Goal: Communication & Community: Answer question/provide support

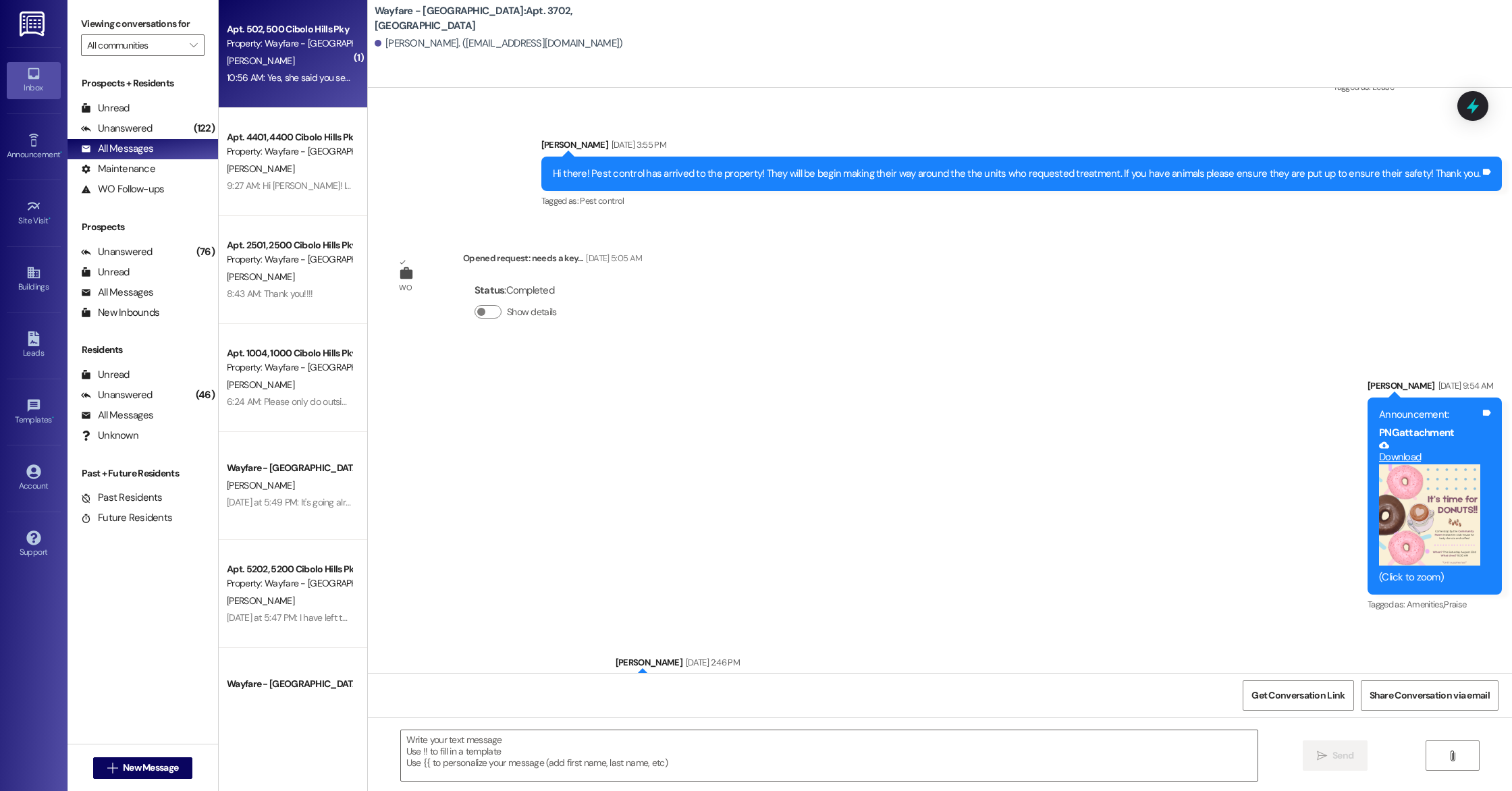
click at [313, 73] on div "10:56 AM: Yes, she said you sent them away because you didn't have a maintence …" at bounding box center [416, 78] width 377 height 12
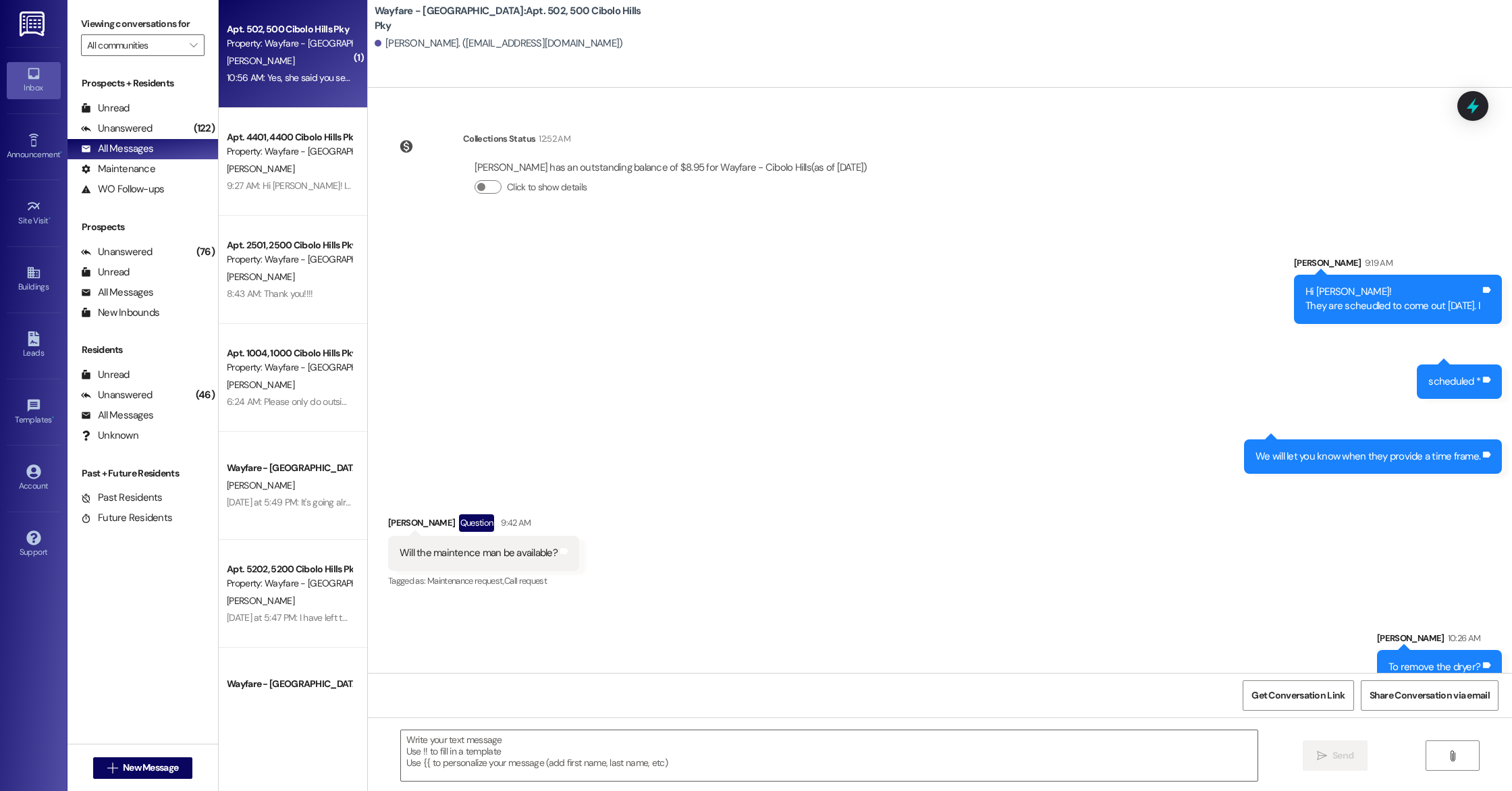
scroll to position [55244, 0]
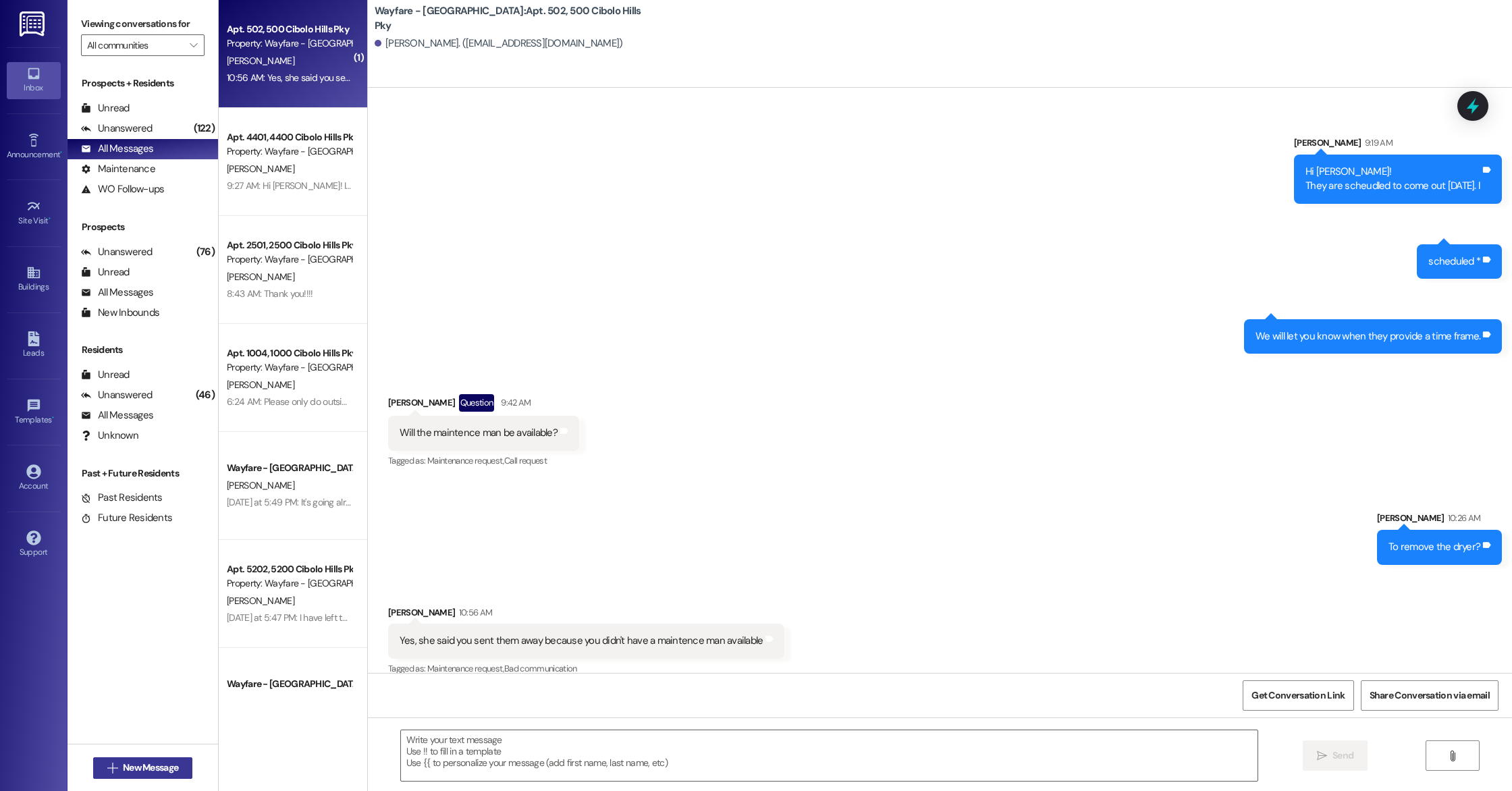
click at [135, 771] on span "New Message" at bounding box center [150, 768] width 55 height 15
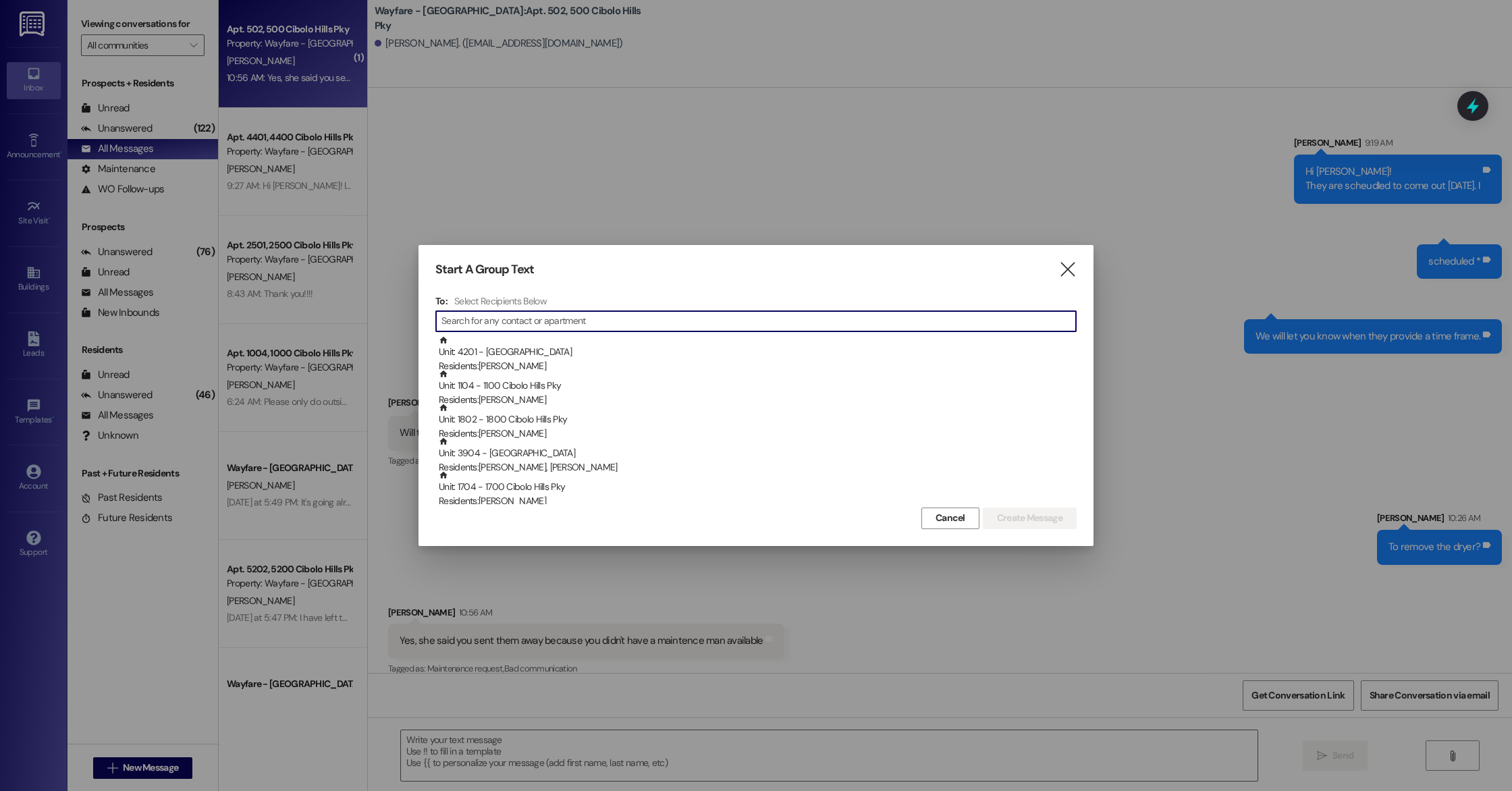
click at [485, 321] on input at bounding box center [759, 321] width 635 height 19
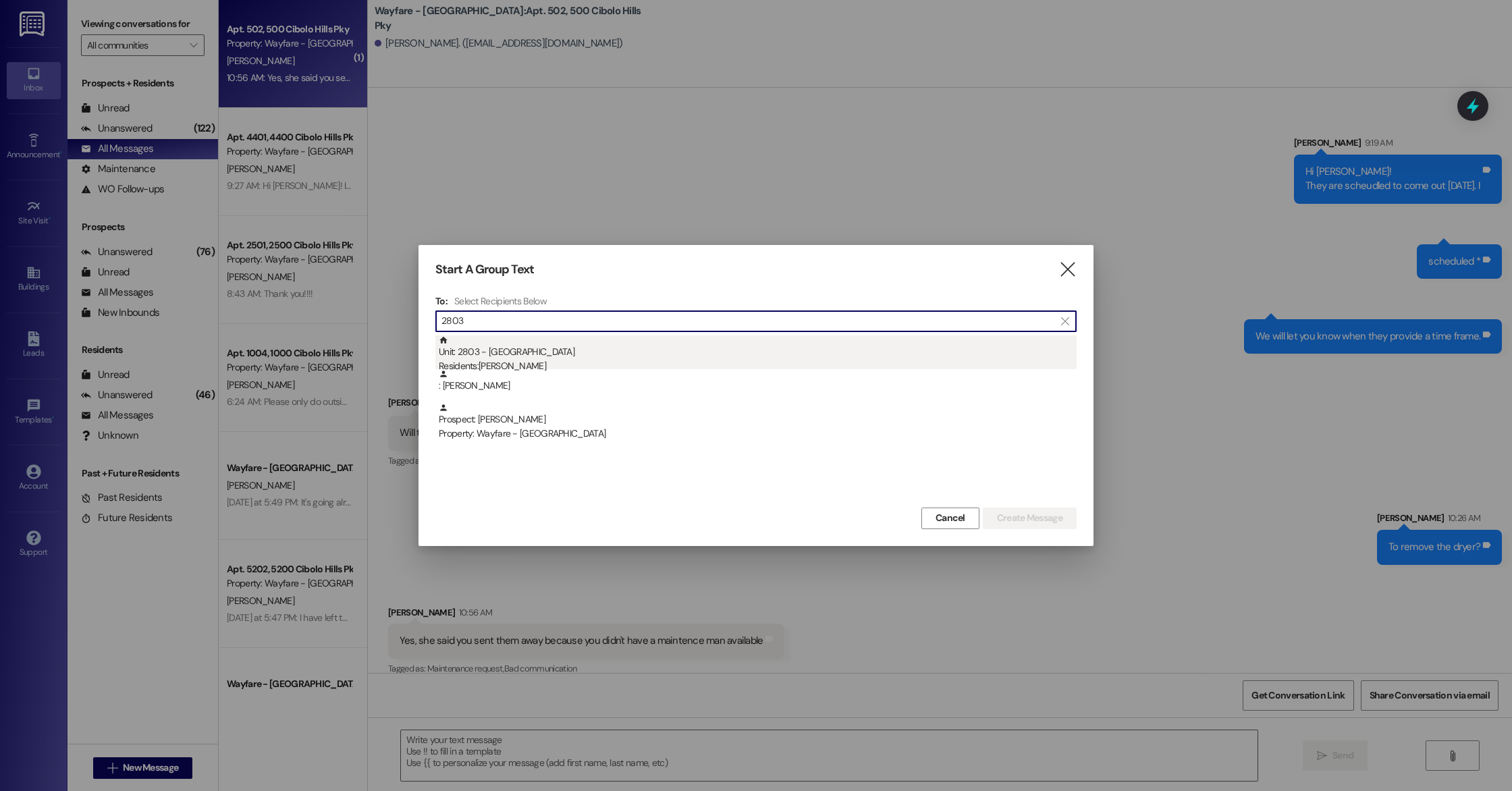
type input "2803"
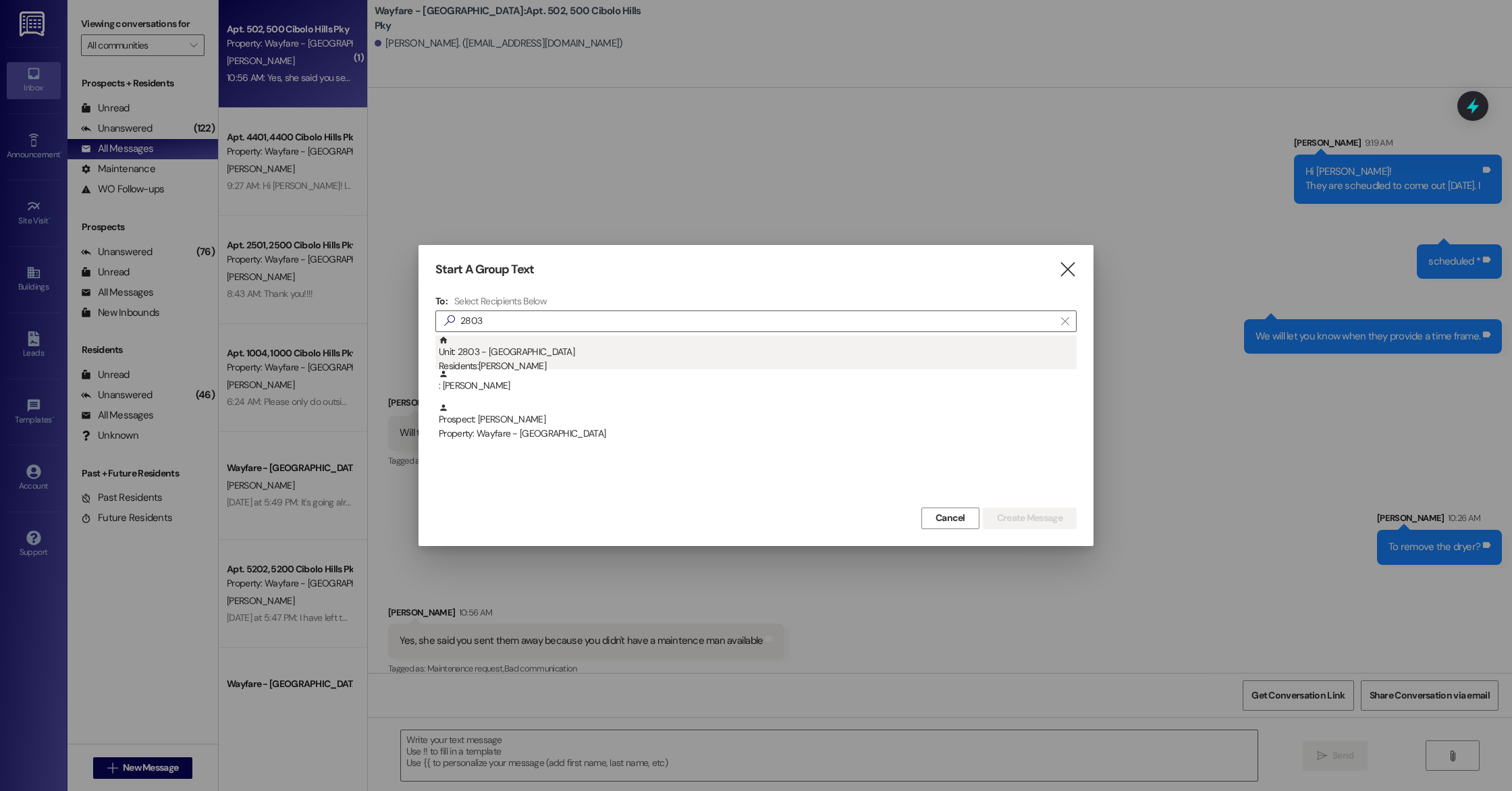
click at [519, 356] on div "Unit: 2803 - 2800 Cibolo Hills Pky Residents: Donald Hopkins" at bounding box center [757, 355] width 637 height 38
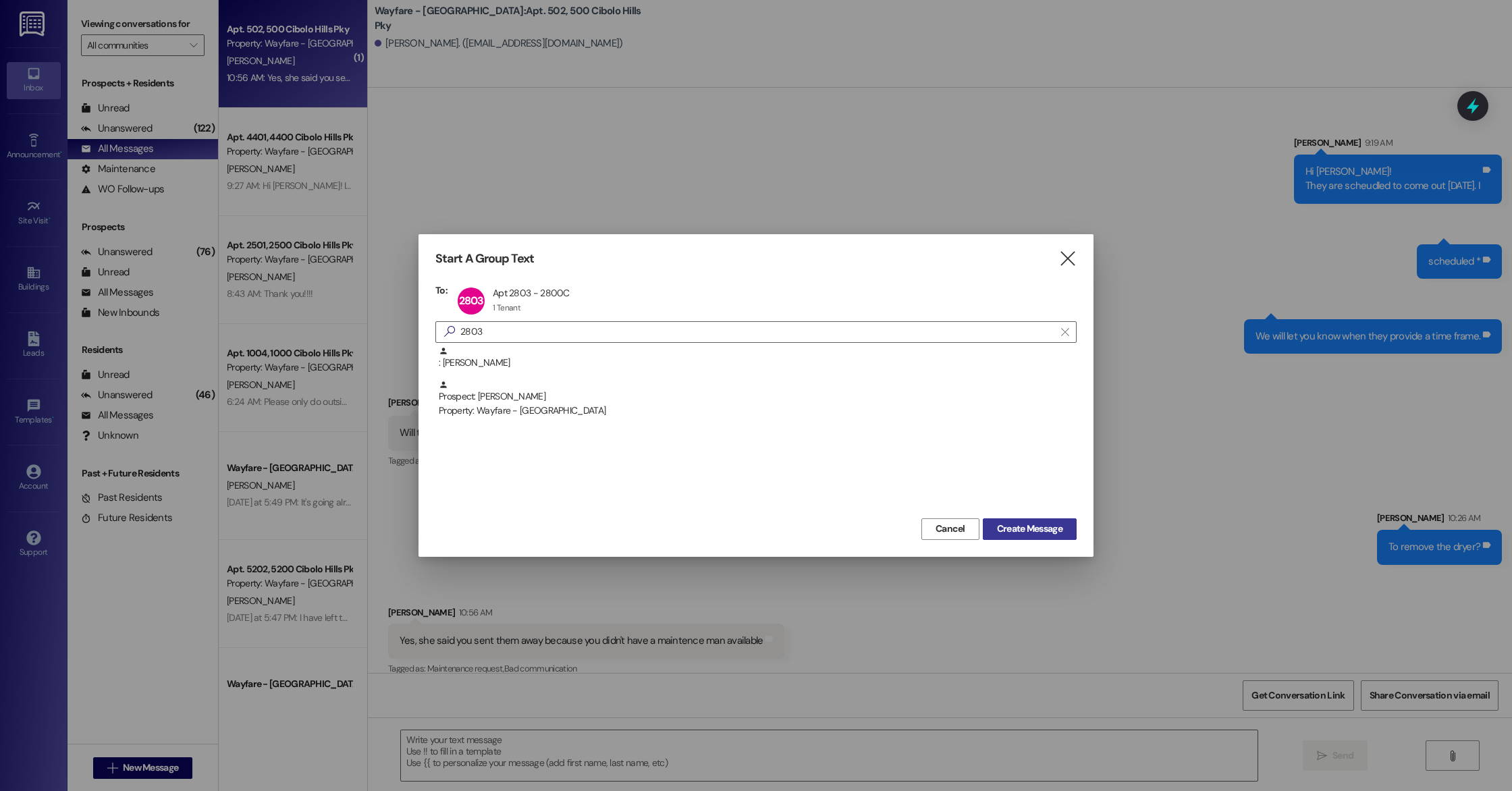
click at [1005, 530] on span "Create Message" at bounding box center [1030, 529] width 65 height 15
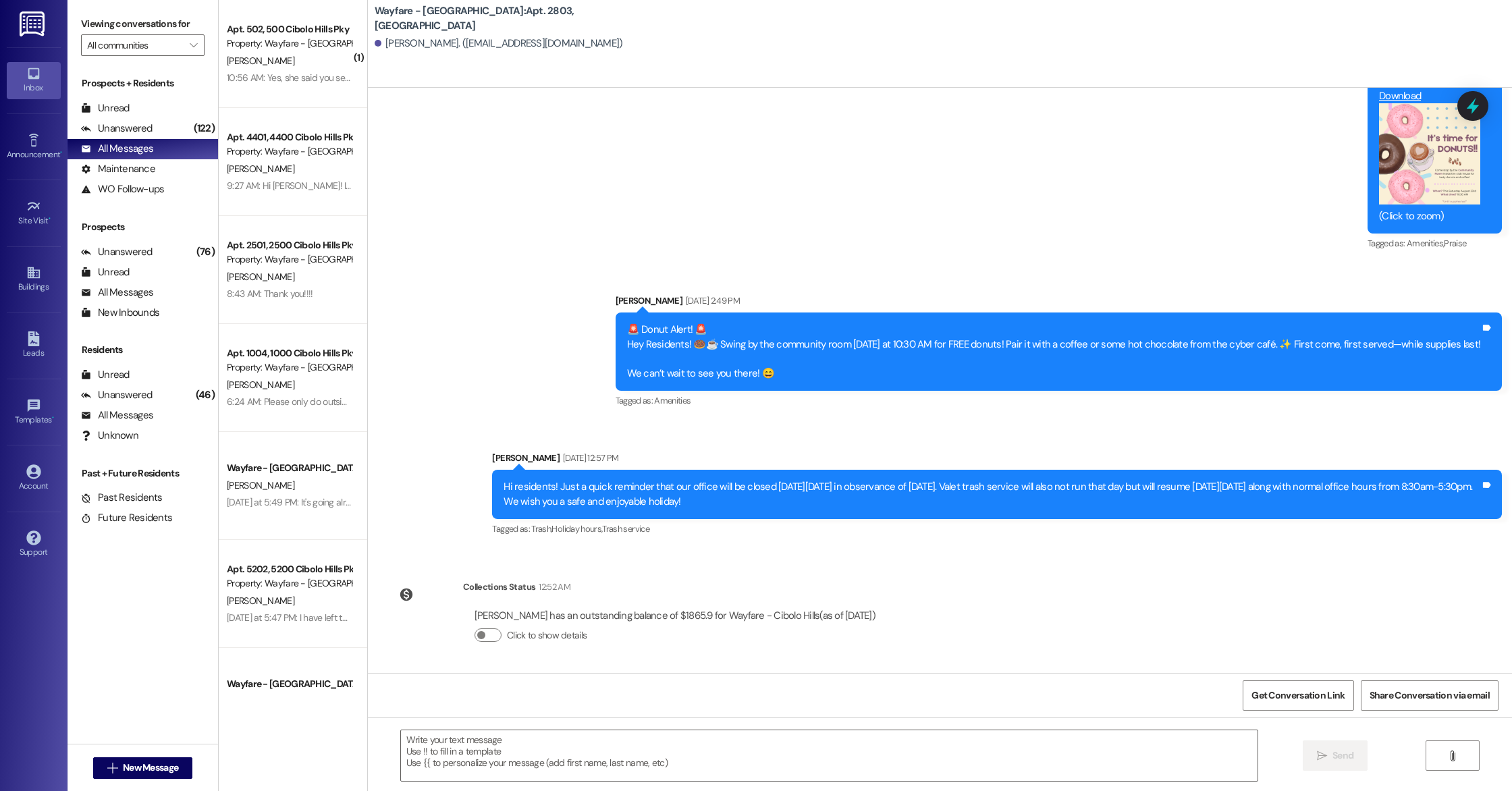
scroll to position [1309, 0]
click at [479, 745] on textarea at bounding box center [829, 755] width 856 height 51
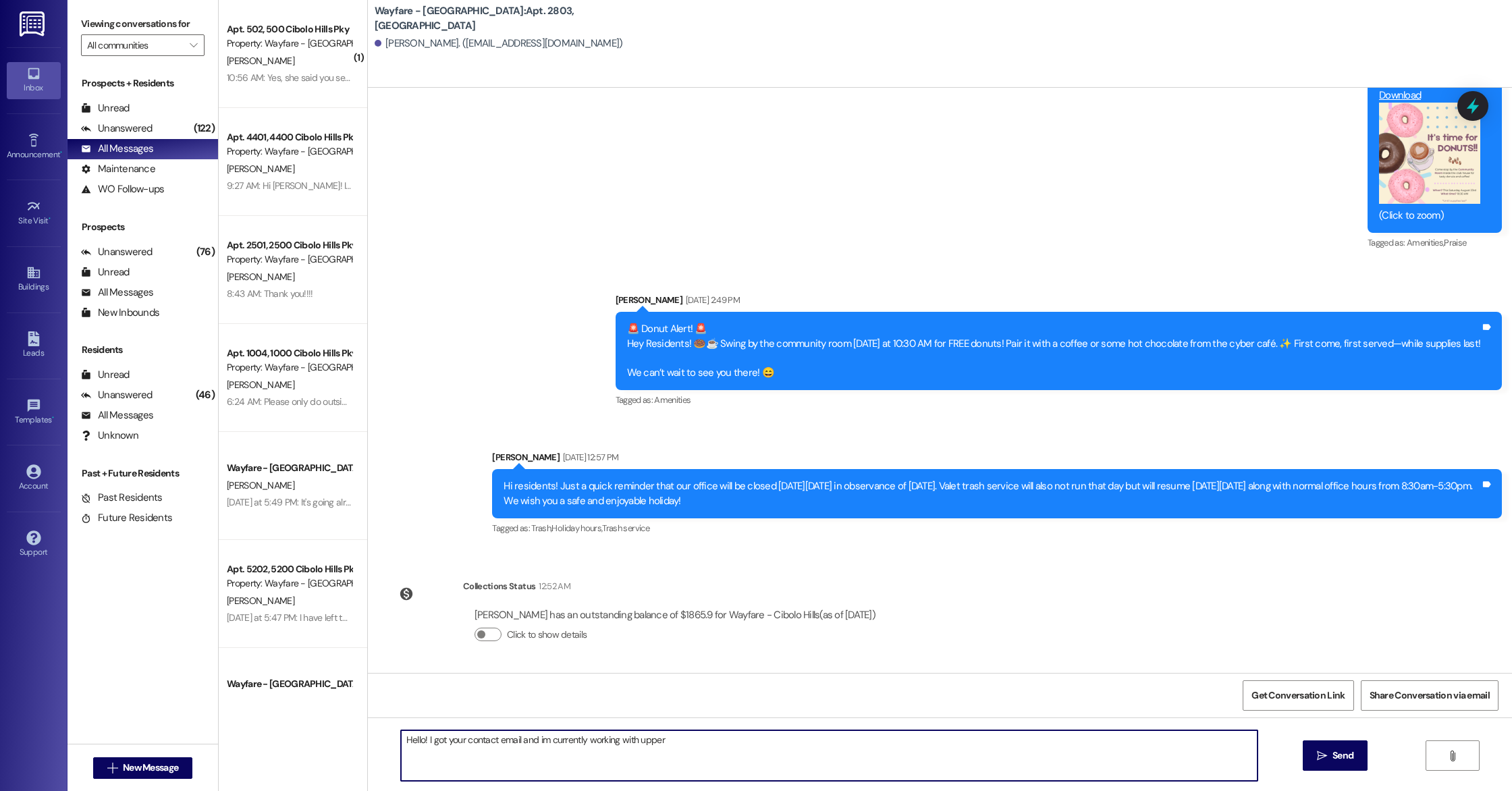
click at [530, 739] on textarea "Hello! I got your contact email and im currently working with upper" at bounding box center [829, 755] width 856 height 51
click at [535, 740] on textarea "Hello! I got your contact email and im currently working with upper" at bounding box center [829, 755] width 856 height 51
click at [534, 741] on textarea "Hello! I got your contact email and im currently working with upper" at bounding box center [829, 755] width 856 height 51
click at [666, 737] on textarea "Hello! I got your contact email and Im currently working with upper" at bounding box center [829, 755] width 856 height 51
click at [530, 741] on textarea "Hello! I got your contact email and Im currently working with upper" at bounding box center [829, 755] width 856 height 51
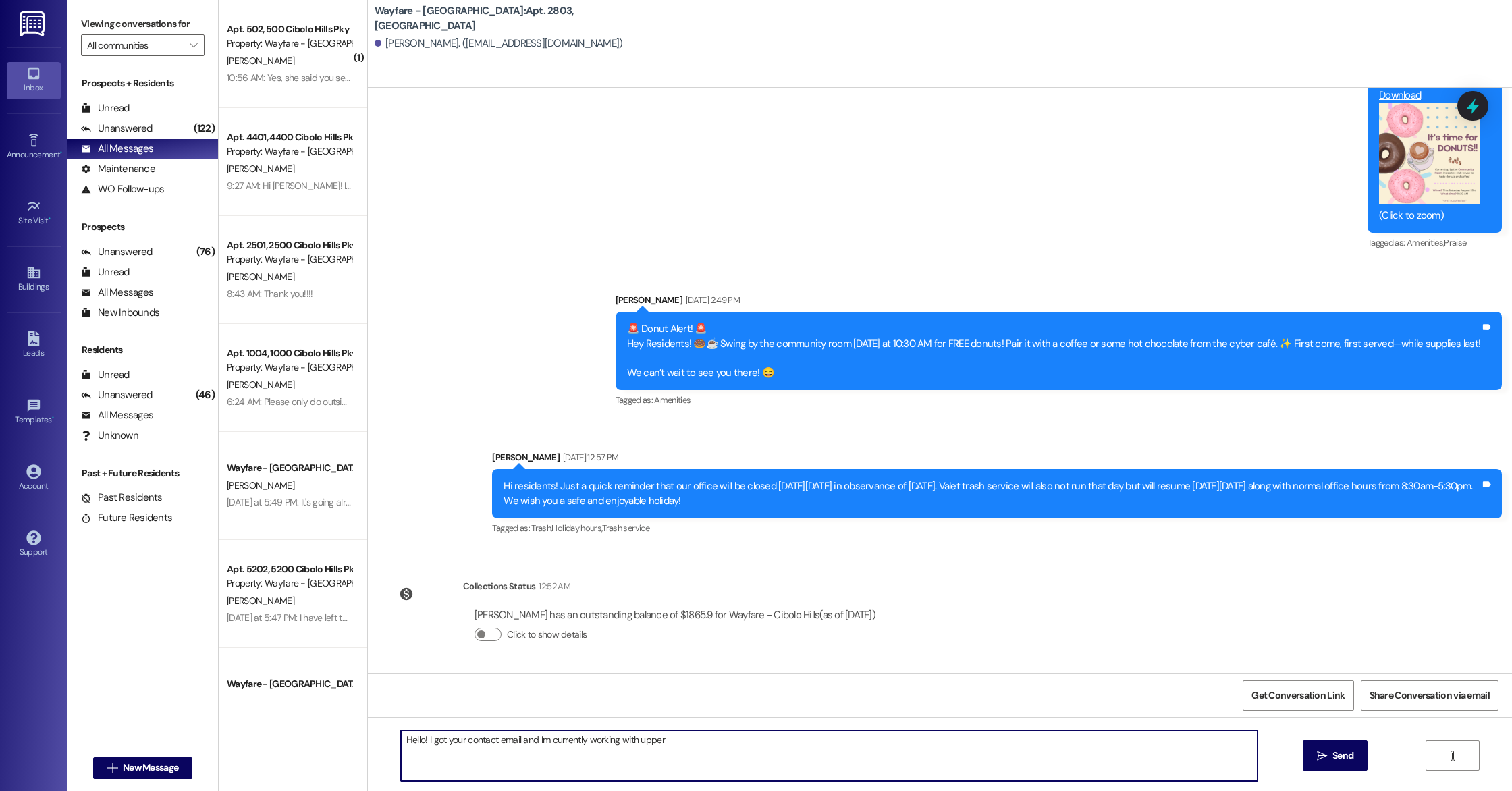
click at [666, 746] on textarea "Hello! I got your contact email and Im currently working with upper" at bounding box center [829, 755] width 856 height 51
click at [533, 740] on textarea "Hello! I got your contact email and Im currently working with upper" at bounding box center [829, 755] width 856 height 51
click at [727, 747] on textarea "Hello! I got your contact email and im currently working with upper" at bounding box center [829, 755] width 856 height 51
click at [984, 740] on textarea "Hello! I got your contact email and im currently working with upper management …" at bounding box center [829, 755] width 856 height 51
click at [1049, 753] on textarea "Hello! I got your contact email and im currently working with upper management …" at bounding box center [829, 755] width 856 height 51
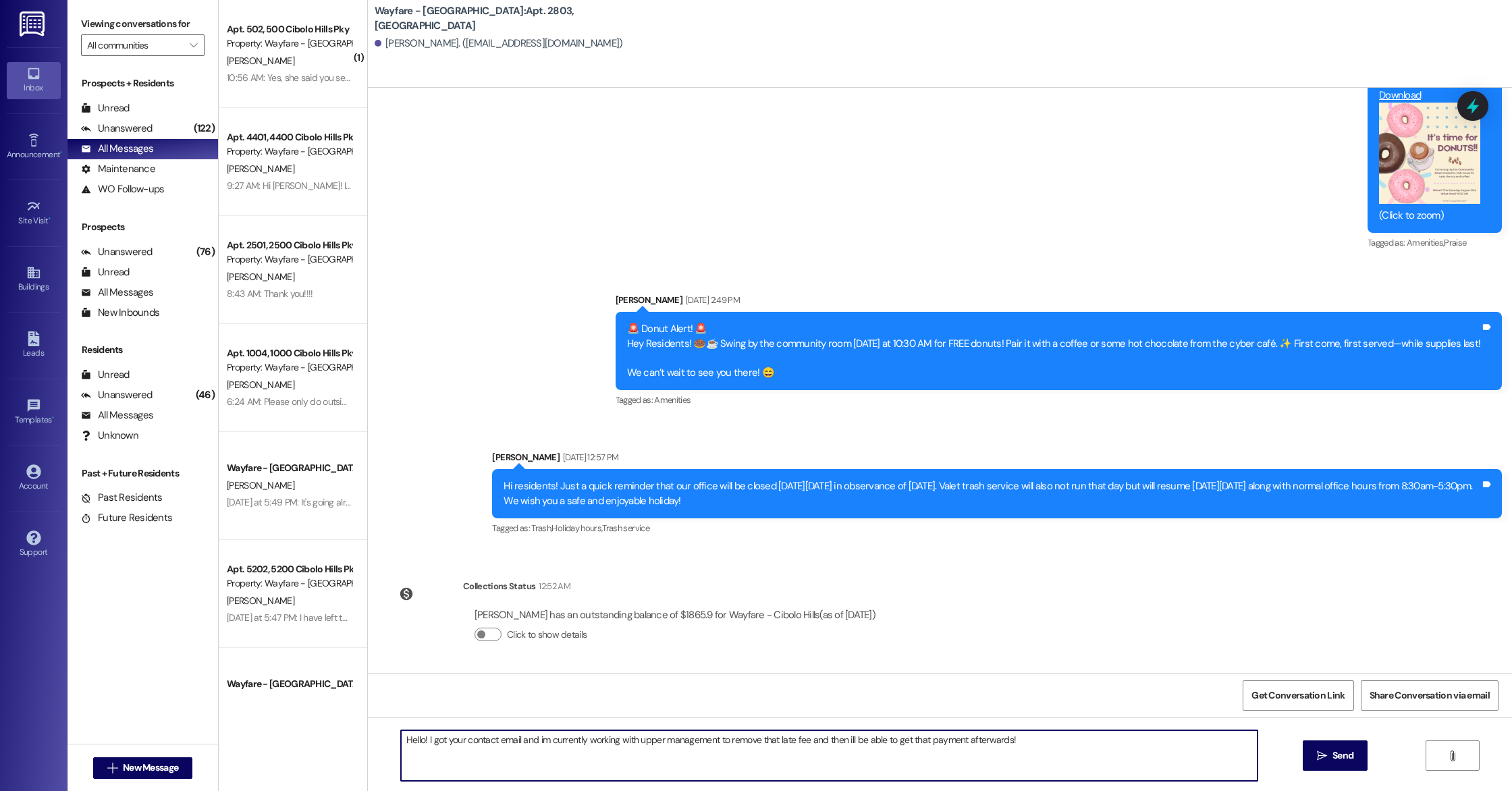
click at [418, 740] on textarea "Hello! I got your contact email and im currently working with upper management …" at bounding box center [829, 755] width 856 height 51
click at [541, 740] on textarea "Hi there, I got your contact email and im currently working with upper manageme…" at bounding box center [829, 755] width 856 height 51
click at [547, 753] on textarea "Hi there, I got your contact email and im currently working with upper manageme…" at bounding box center [829, 755] width 856 height 51
click at [545, 745] on textarea "Hi there, I got your contact email and im currently working with upper manageme…" at bounding box center [829, 755] width 856 height 51
click at [929, 742] on textarea "Hi there, I got your contact email and Im currently working with upper manageme…" at bounding box center [829, 755] width 856 height 51
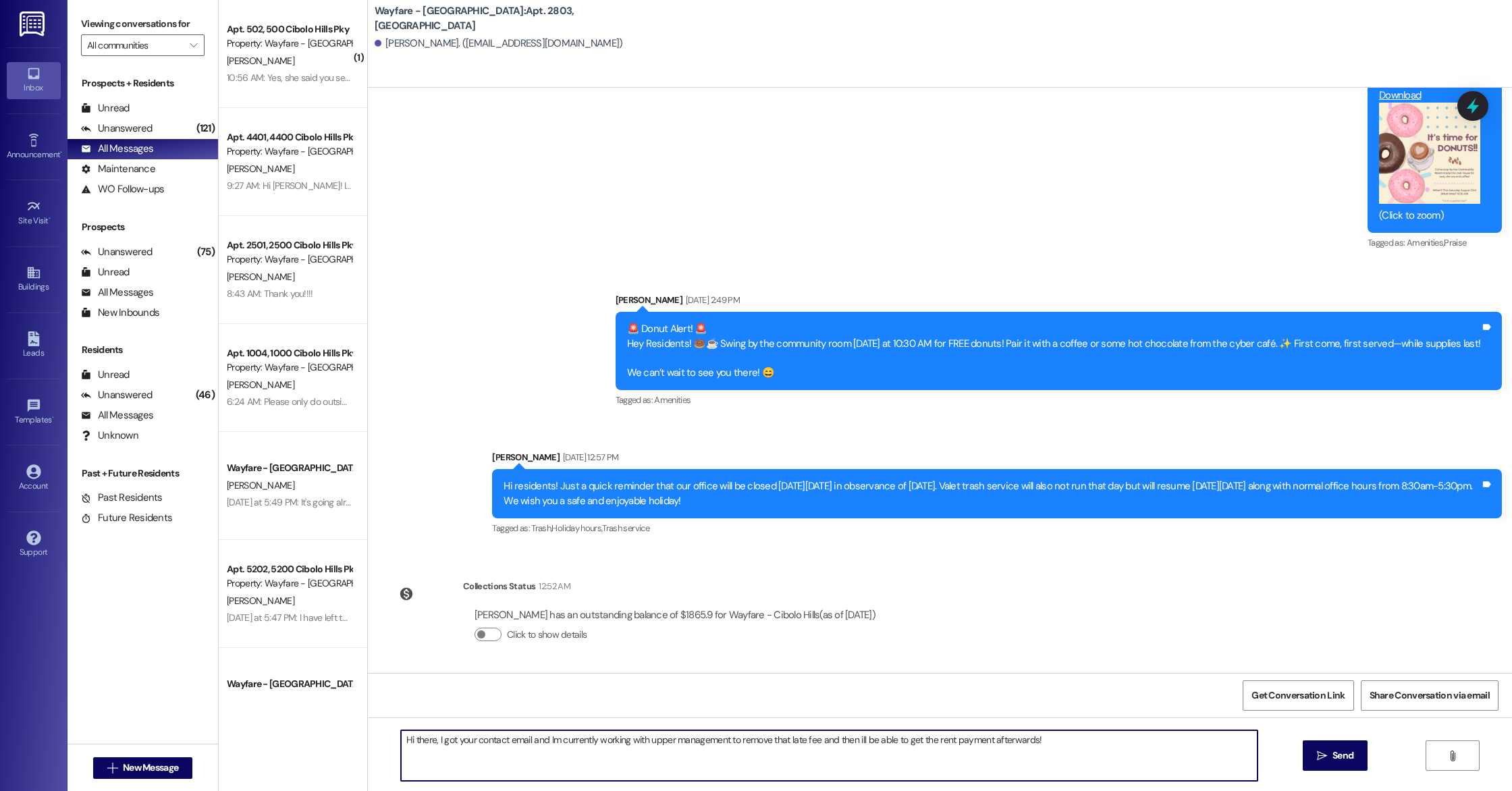
click at [1046, 742] on textarea "Hi there, I got your contact email and Im currently working with upper manageme…" at bounding box center [829, 755] width 856 height 51
click at [1065, 749] on textarea "Hi there, I got your contact email and Im currently working with upper manageme…" at bounding box center [829, 755] width 856 height 51
type textarea "Hi there, I got your contact email and Im currently working with upper manageme…"
click at [1321, 762] on span " Send" at bounding box center [1335, 755] width 43 height 15
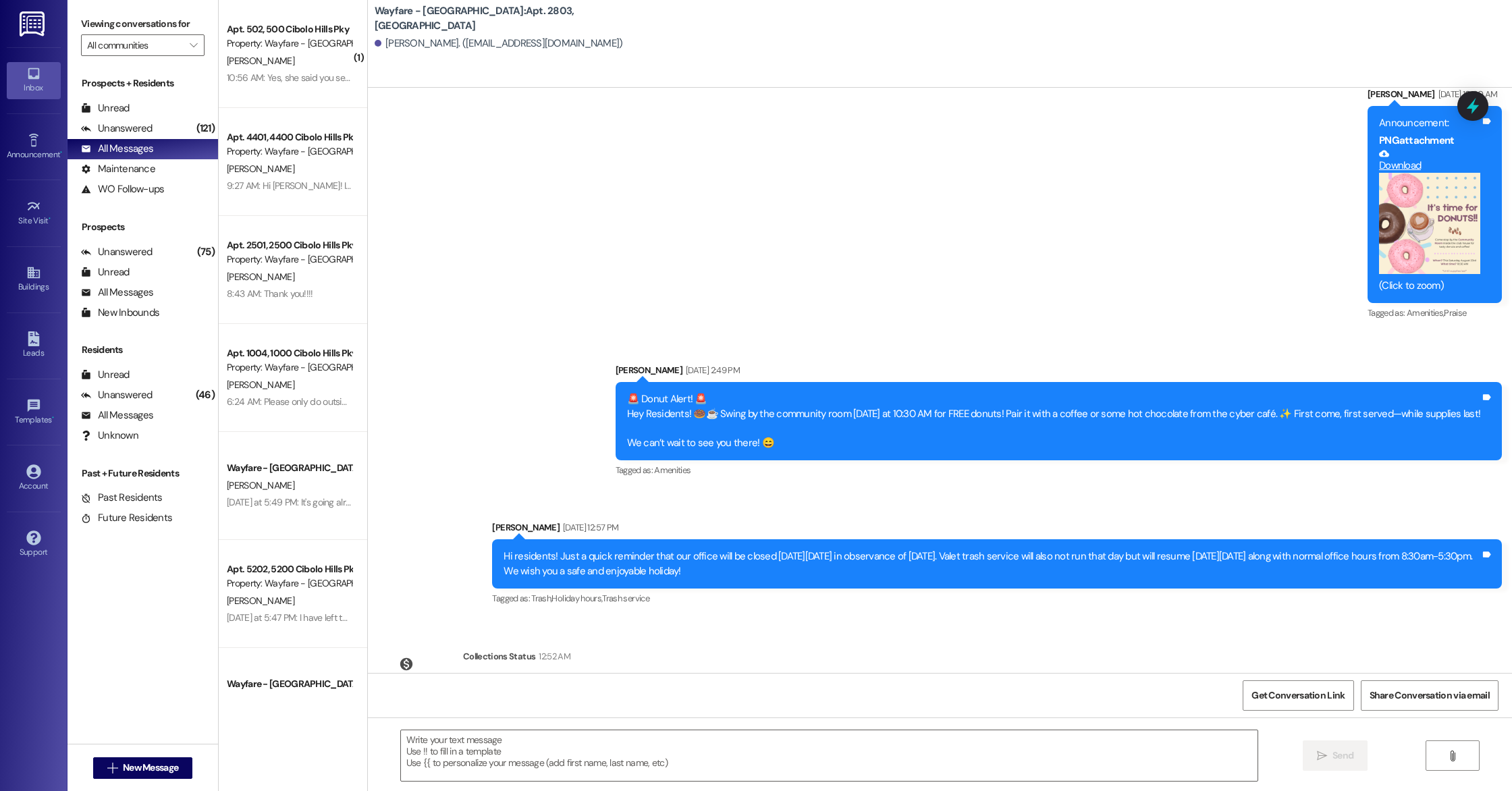
scroll to position [1404, 0]
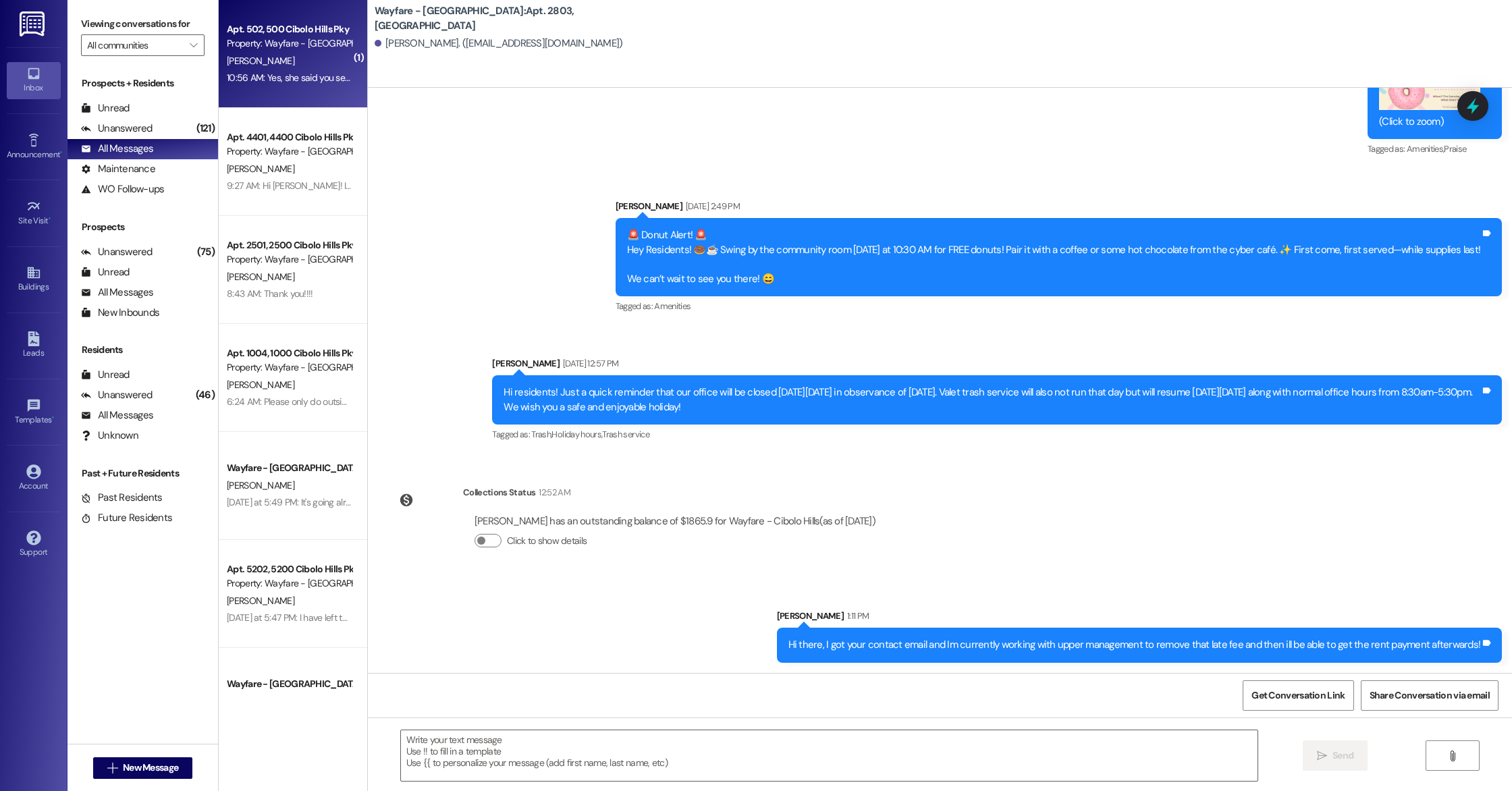
click at [260, 55] on div "[PERSON_NAME]" at bounding box center [289, 61] width 128 height 17
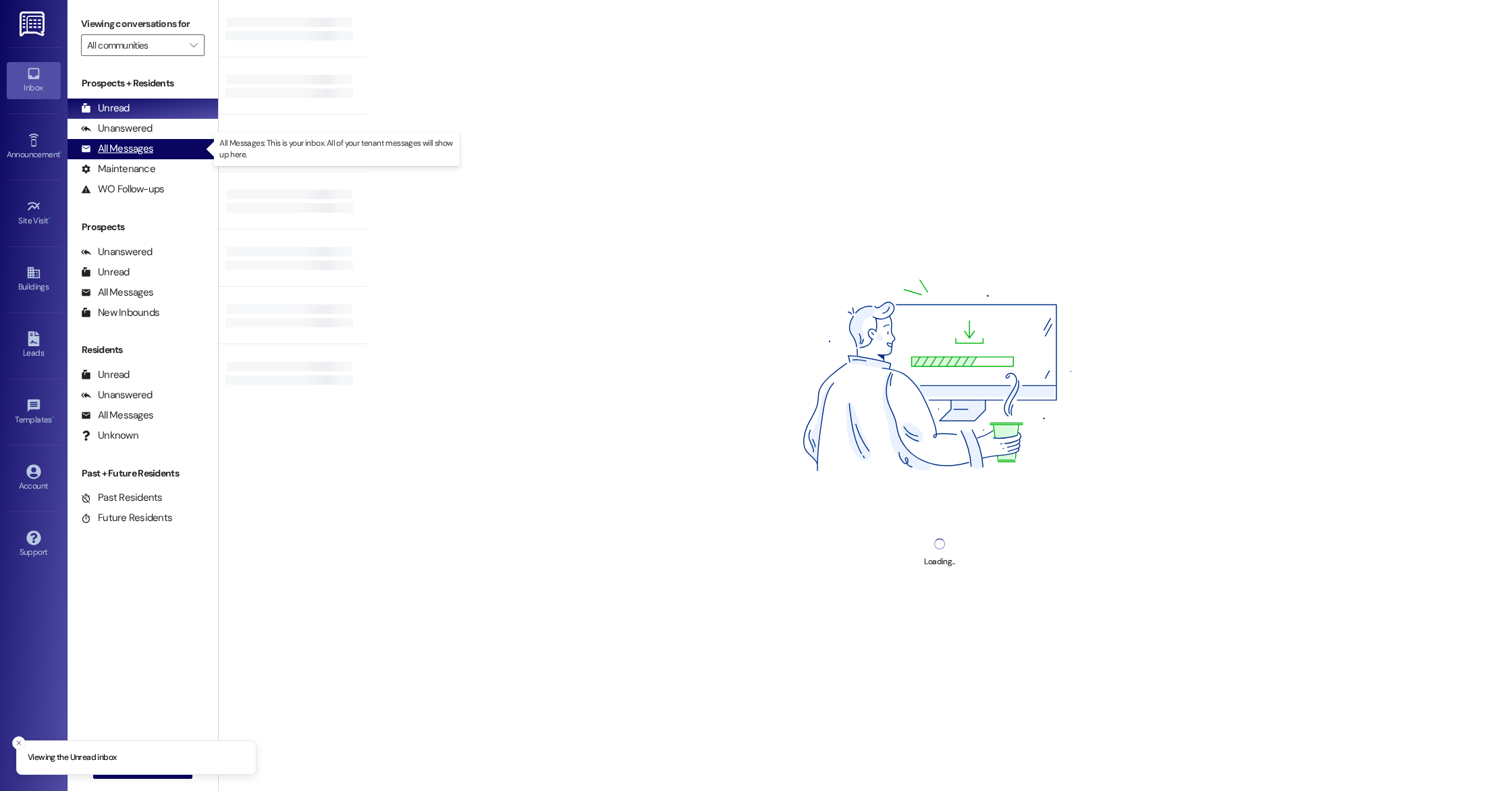
click at [128, 141] on div "All Messages (undefined)" at bounding box center [143, 149] width 151 height 20
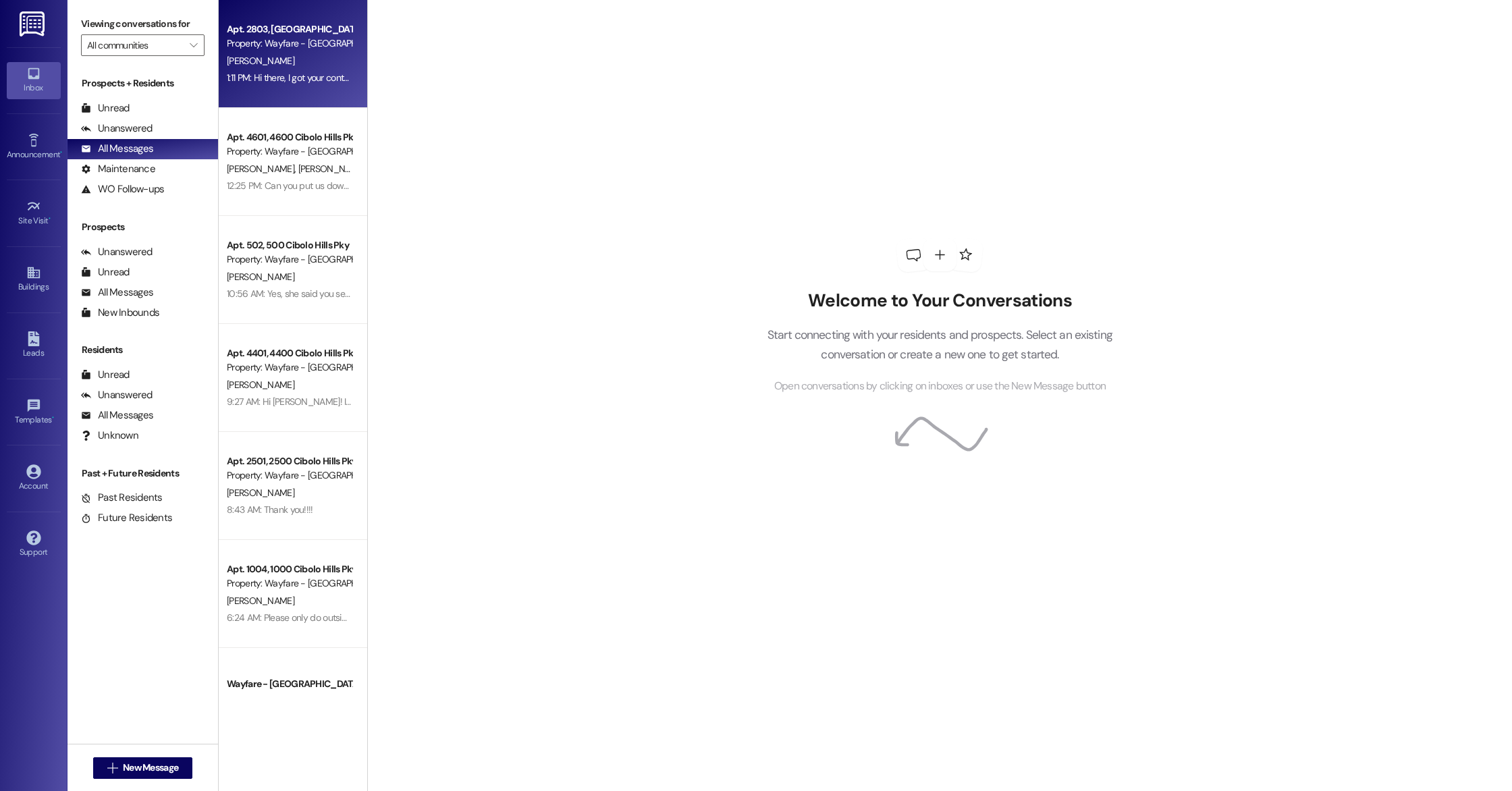
click at [318, 97] on div "Apt. 2803, [GEOGRAPHIC_DATA] Pky Property: Wayfare - [GEOGRAPHIC_DATA][PERSON_N…" at bounding box center [293, 54] width 149 height 108
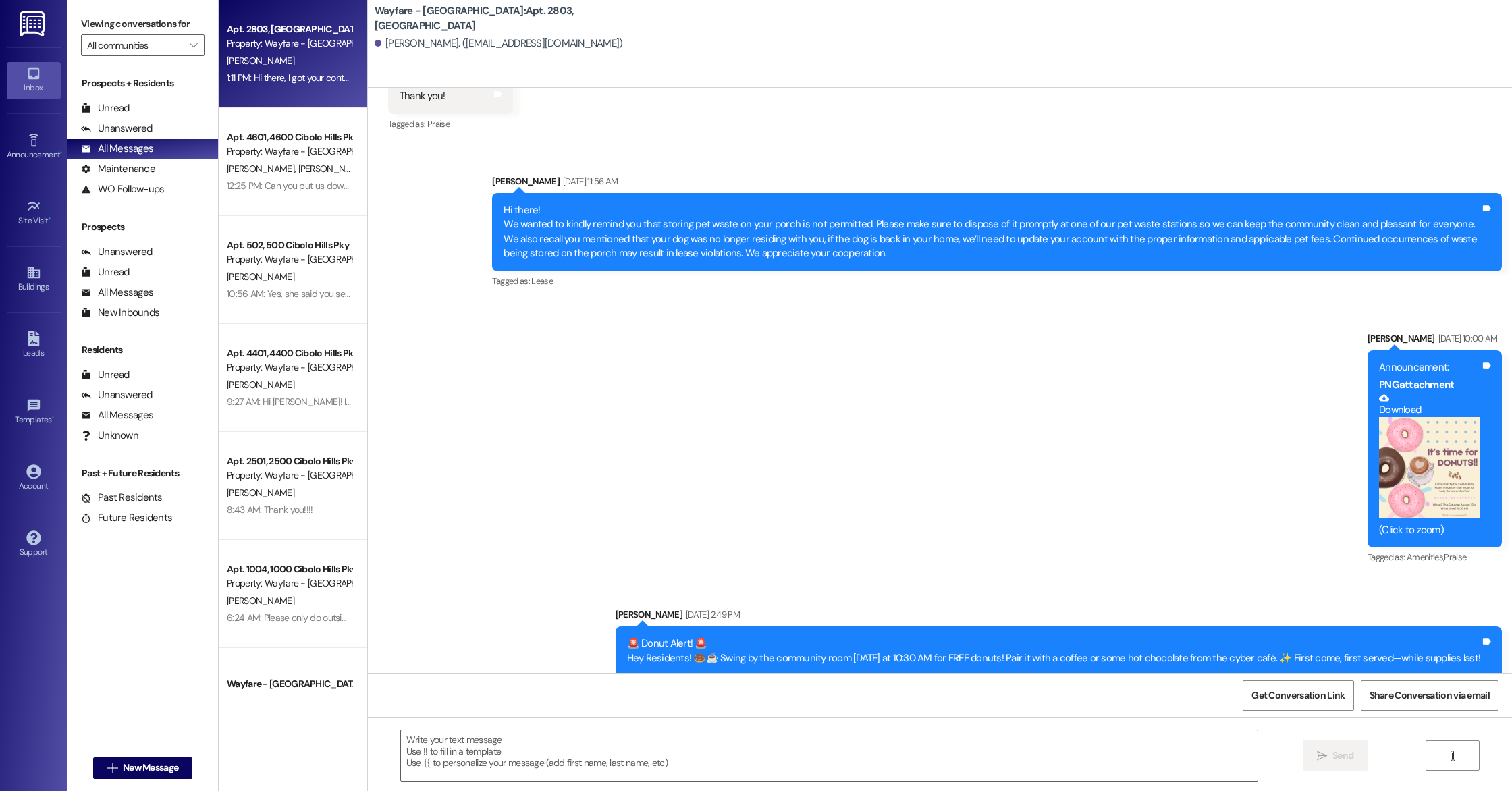
scroll to position [1424, 0]
